Goal: Navigation & Orientation: Find specific page/section

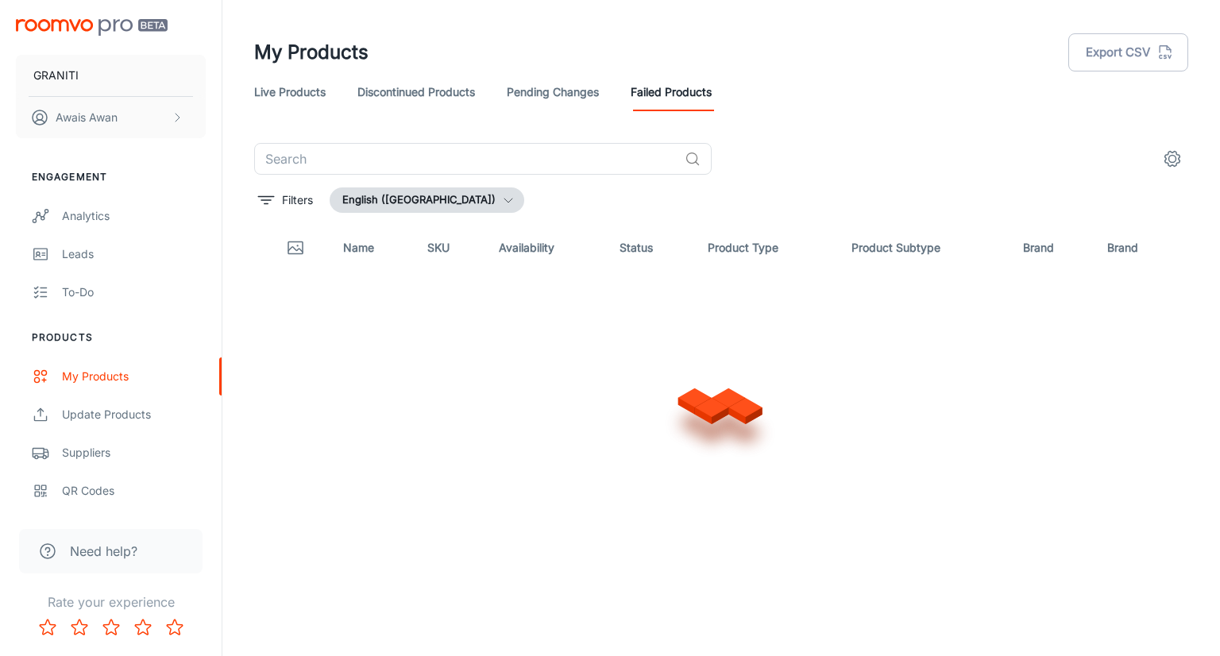
click at [534, 94] on link "Pending Changes" at bounding box center [553, 92] width 92 height 38
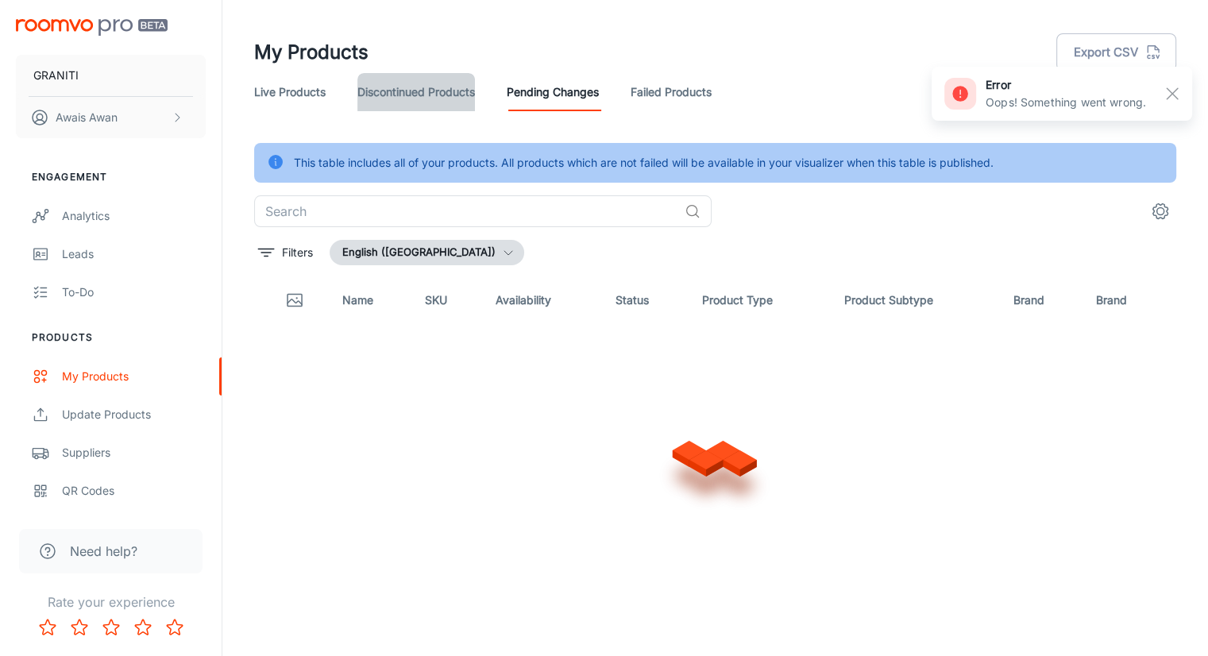
click at [456, 99] on link "Discontinued Products" at bounding box center [416, 92] width 118 height 38
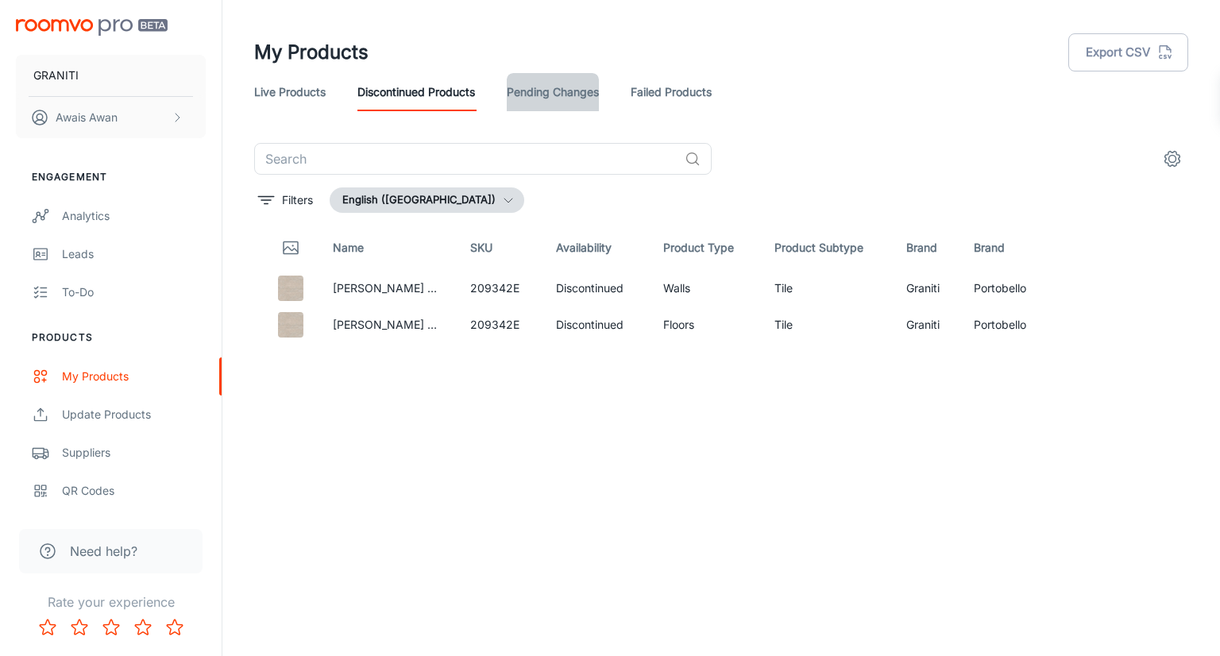
click at [514, 94] on link "Pending Changes" at bounding box center [553, 92] width 92 height 38
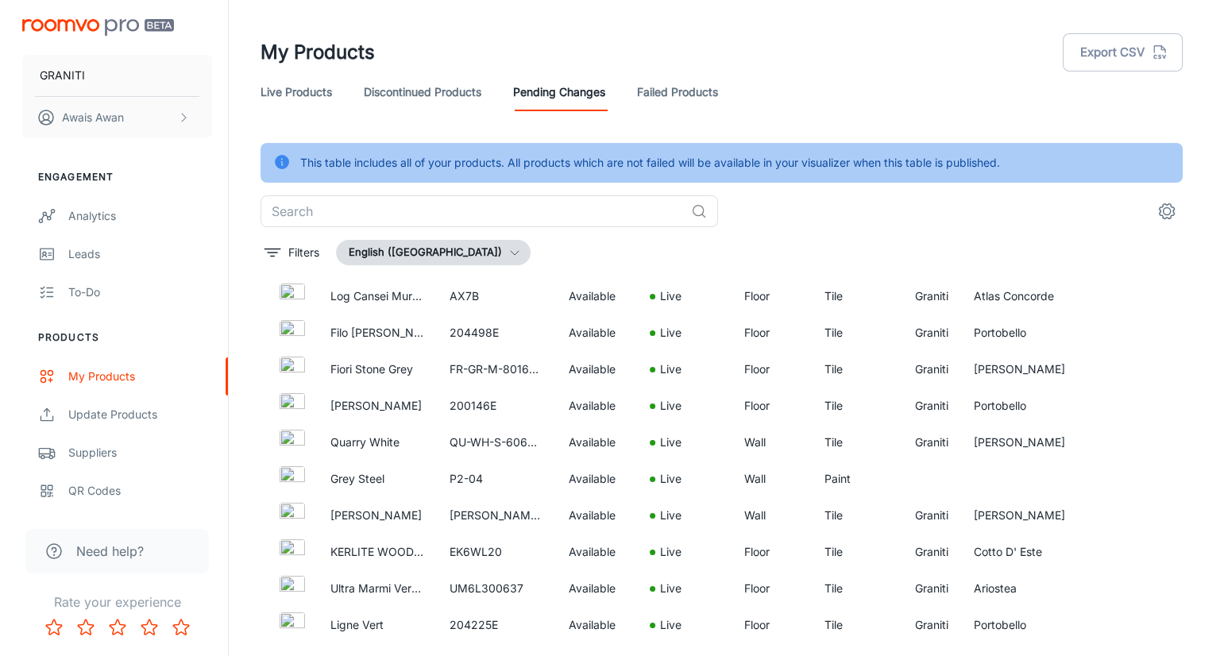
scroll to position [4370, 0]
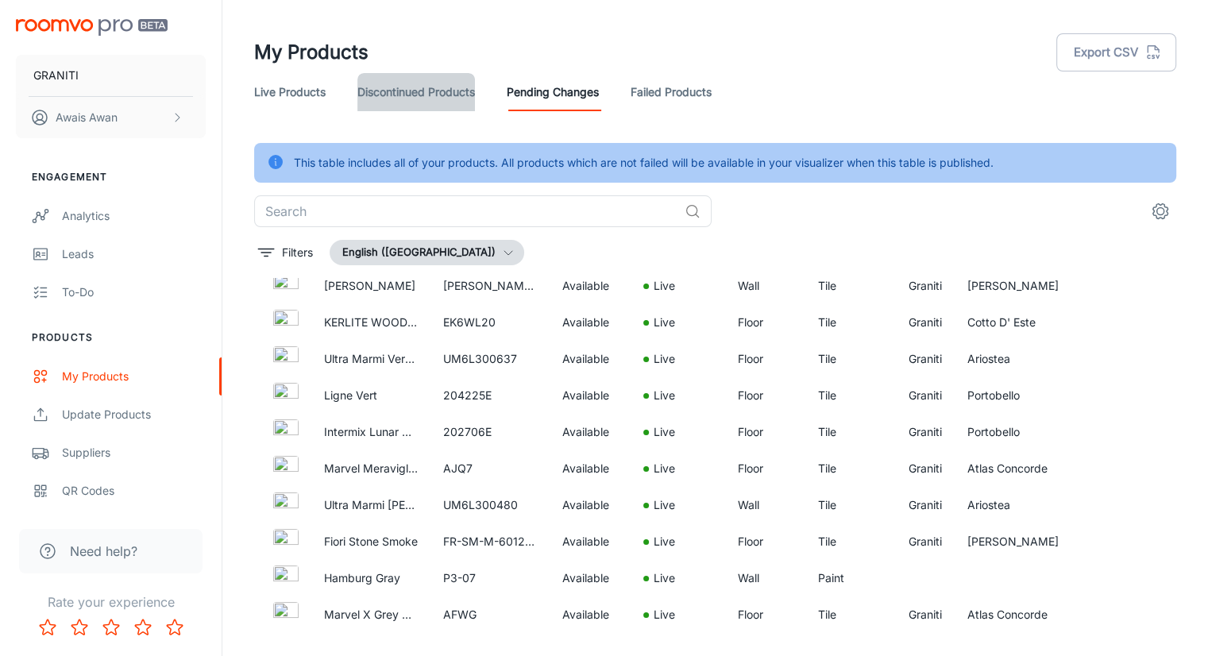
click at [431, 102] on link "Discontinued Products" at bounding box center [416, 92] width 118 height 38
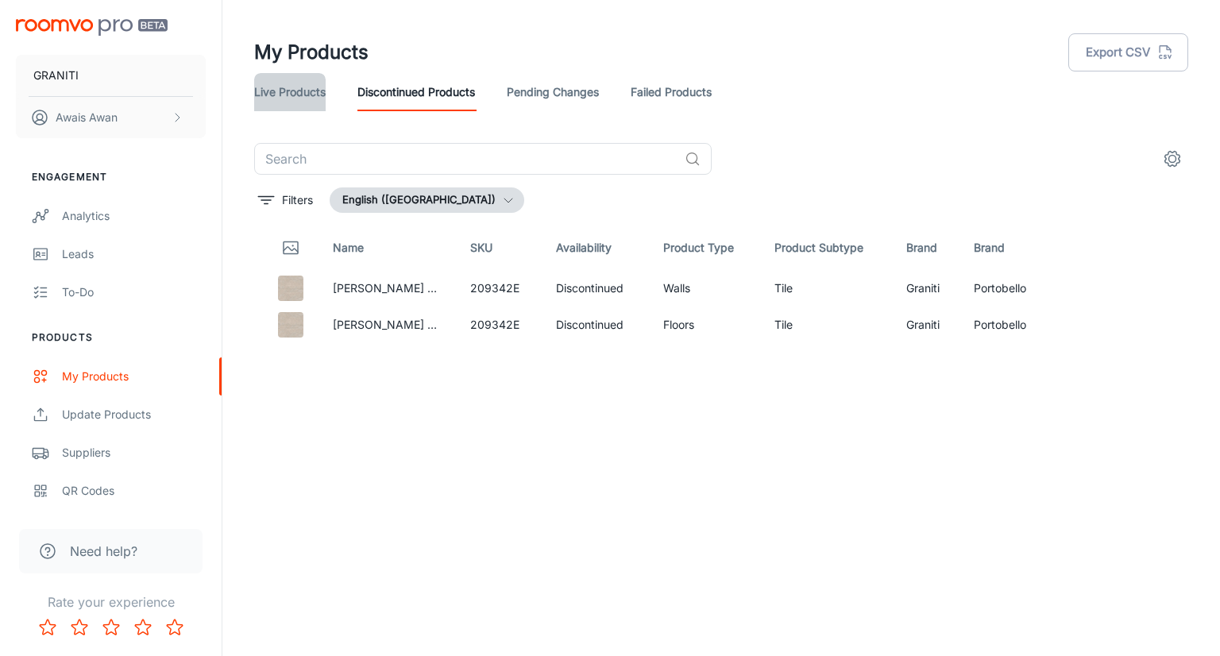
click at [288, 90] on link "Live Products" at bounding box center [289, 92] width 71 height 38
